Goal: Information Seeking & Learning: Learn about a topic

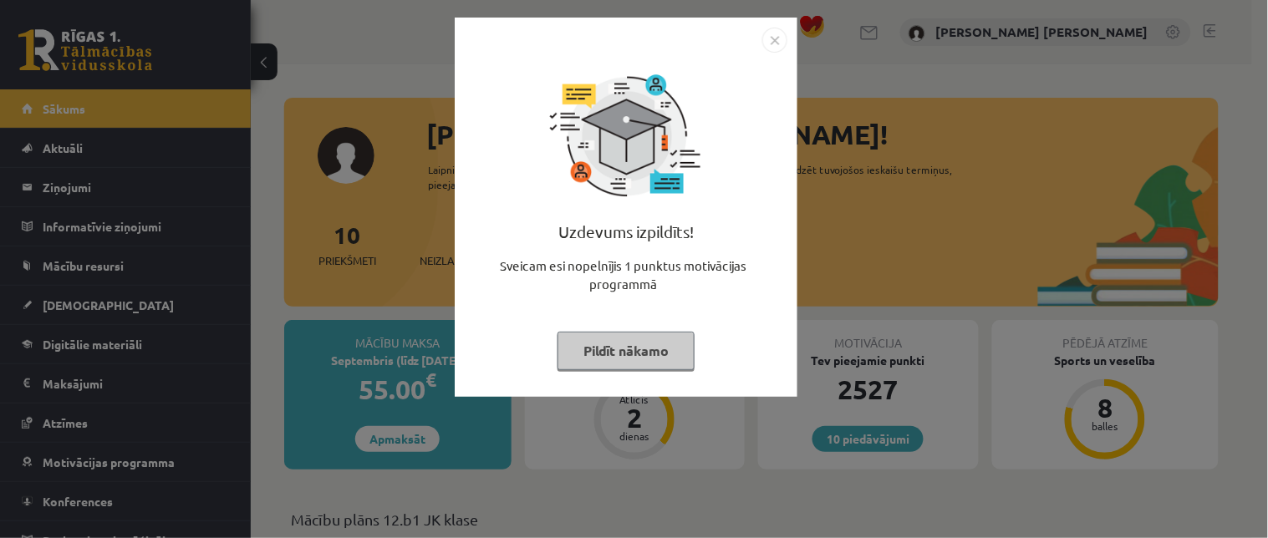
click at [667, 357] on button "Pildīt nākamo" at bounding box center [625, 351] width 137 height 38
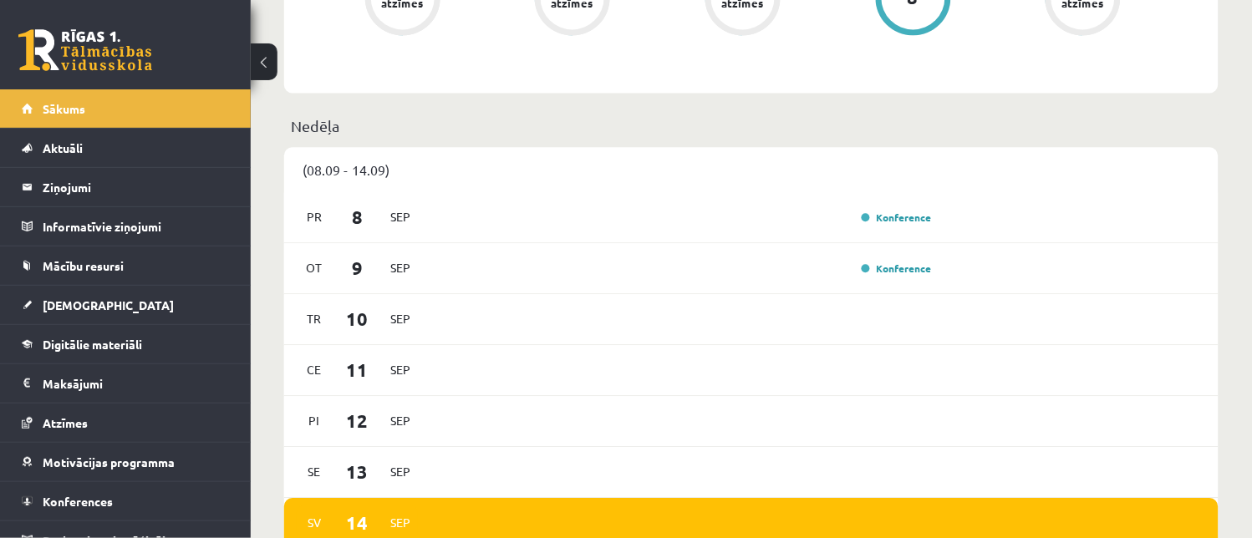
scroll to position [22, 0]
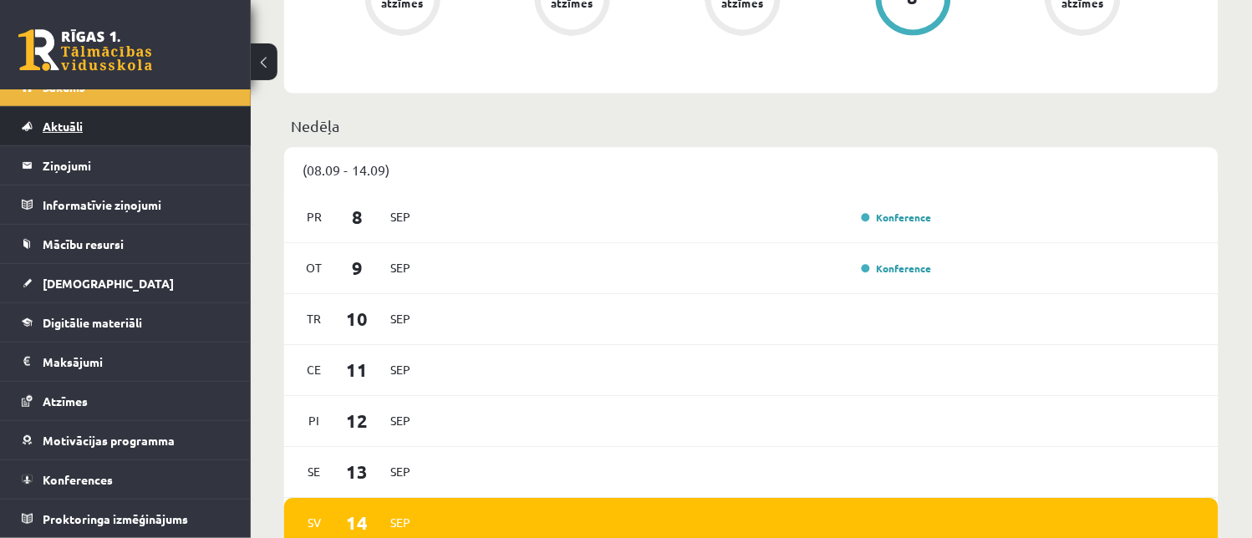
click at [102, 124] on link "Aktuāli" at bounding box center [126, 126] width 208 height 38
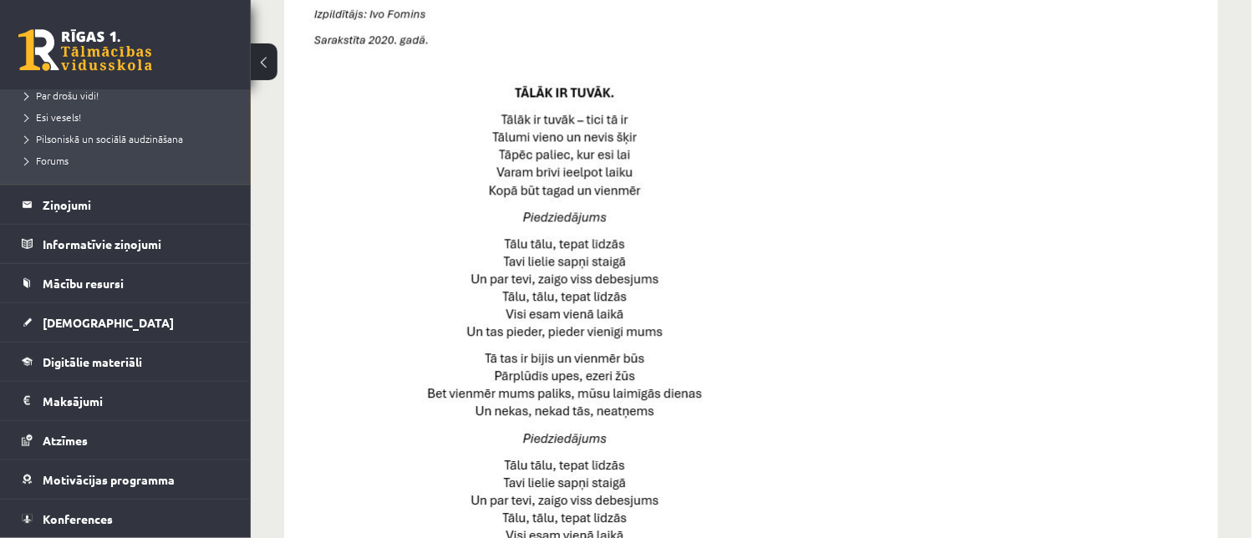
scroll to position [396, 0]
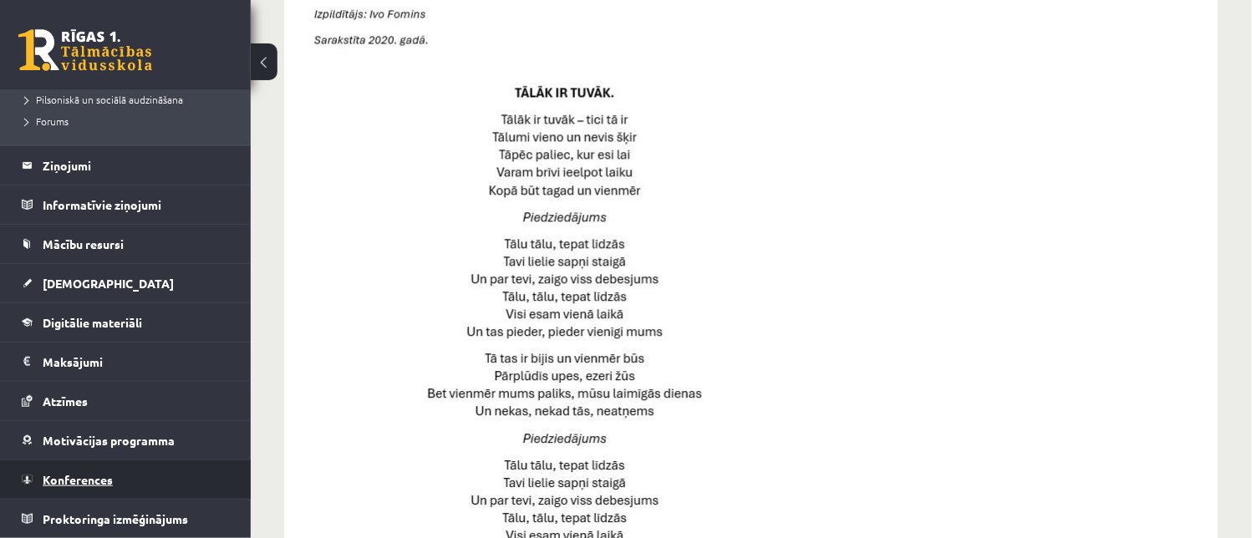
click at [196, 476] on link "Konferences" at bounding box center [126, 480] width 208 height 38
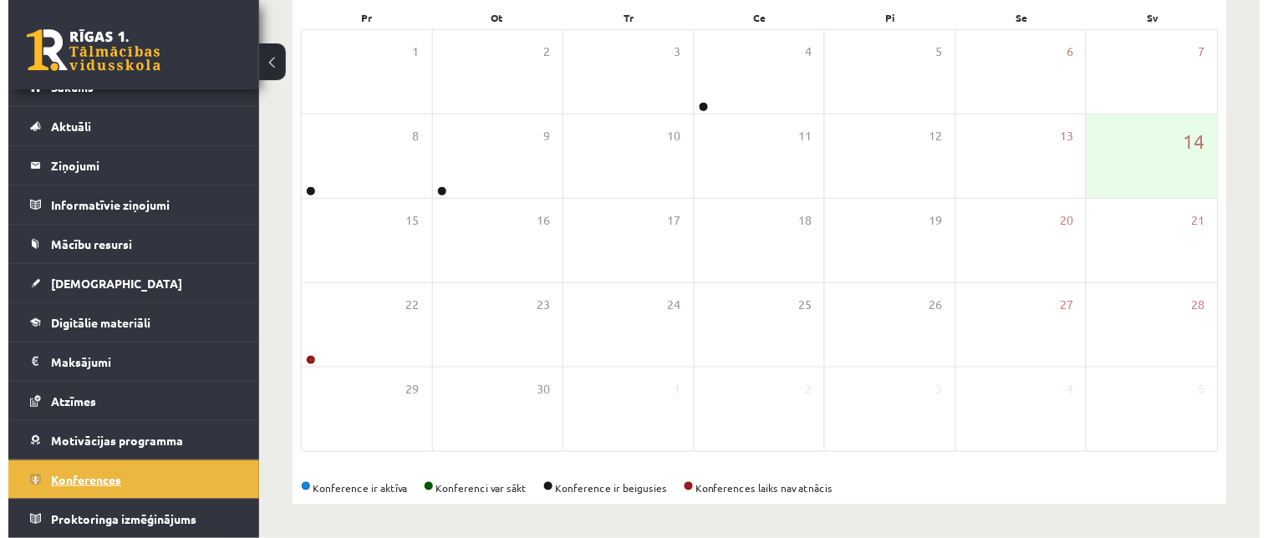
scroll to position [260, 0]
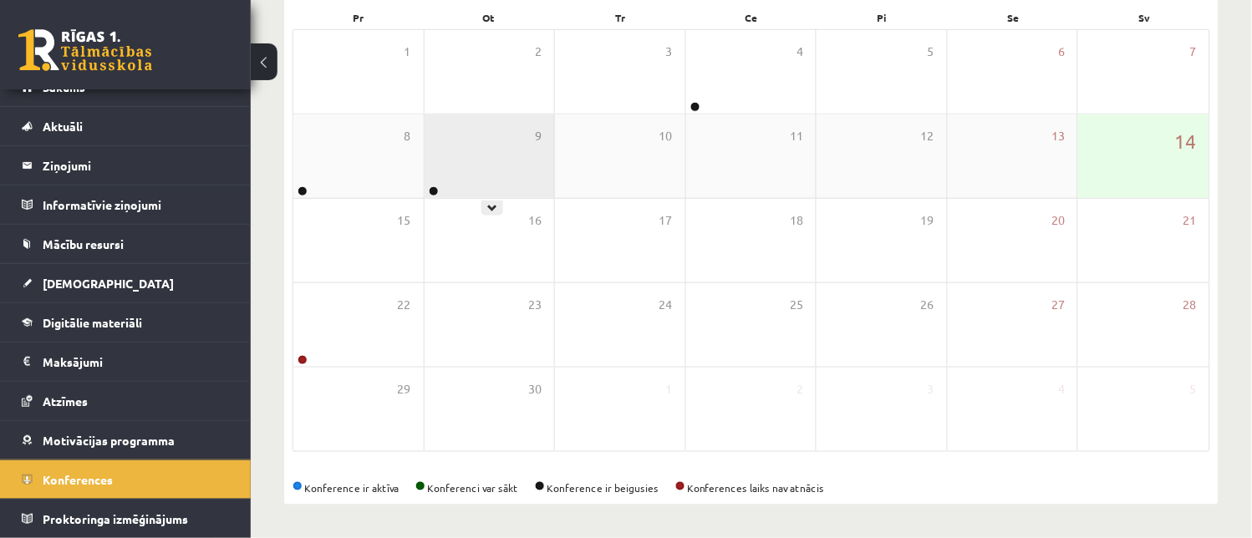
click at [542, 138] on div "9" at bounding box center [490, 157] width 130 height 84
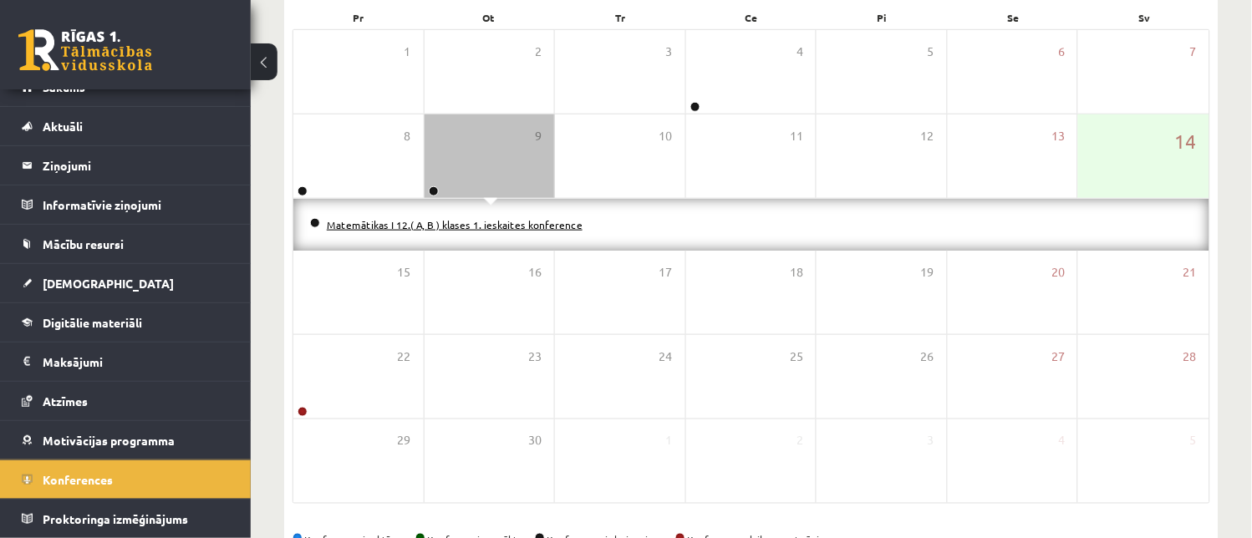
click at [483, 219] on link "Matemātikas I 12.( A, B ) klases 1. ieskaites konference" at bounding box center [455, 224] width 256 height 13
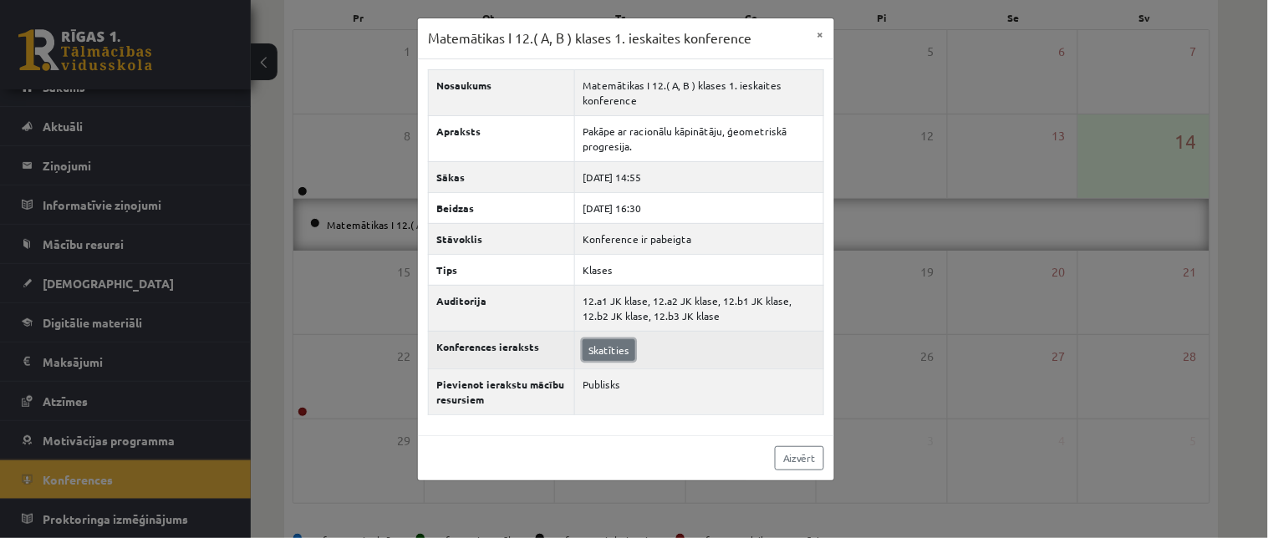
click at [622, 354] on link "Skatīties" at bounding box center [609, 350] width 53 height 22
